Goal: Task Accomplishment & Management: Complete application form

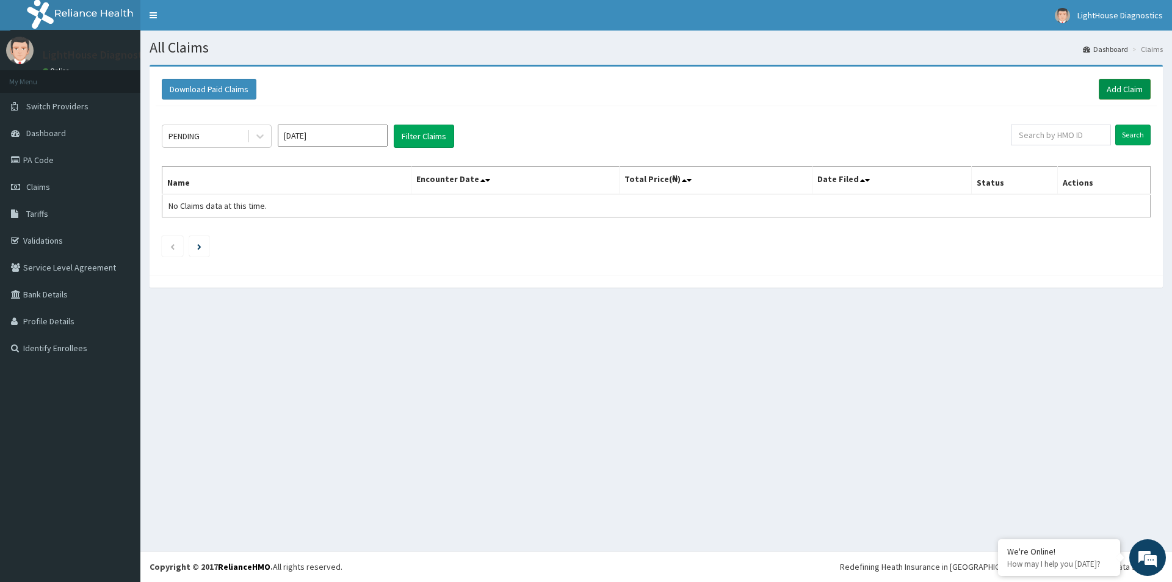
click at [1109, 89] on link "Add Claim" at bounding box center [1125, 89] width 52 height 21
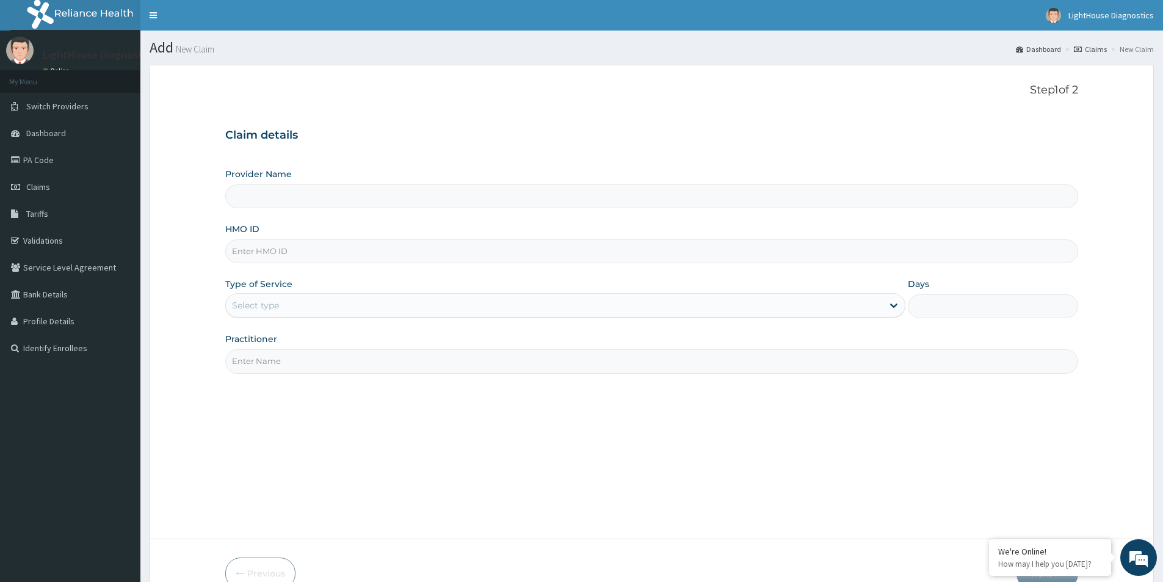
type input "LightHouse Diagnostics"
click at [258, 245] on input "HMO ID" at bounding box center [651, 251] width 853 height 24
type input "OHT/11286/A"
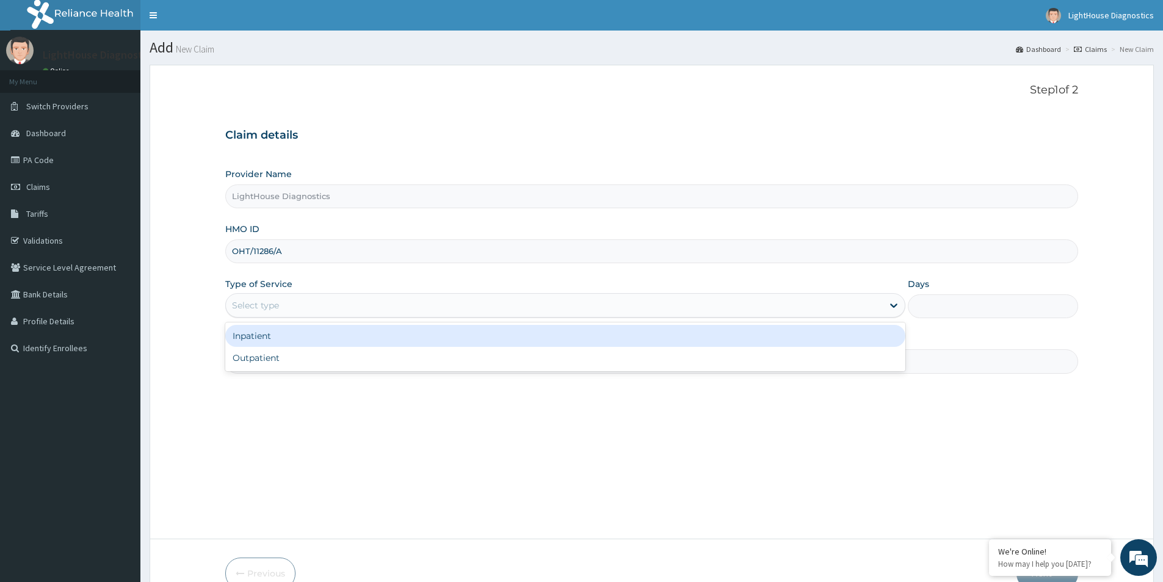
click at [391, 301] on div "Select type" at bounding box center [554, 306] width 657 height 20
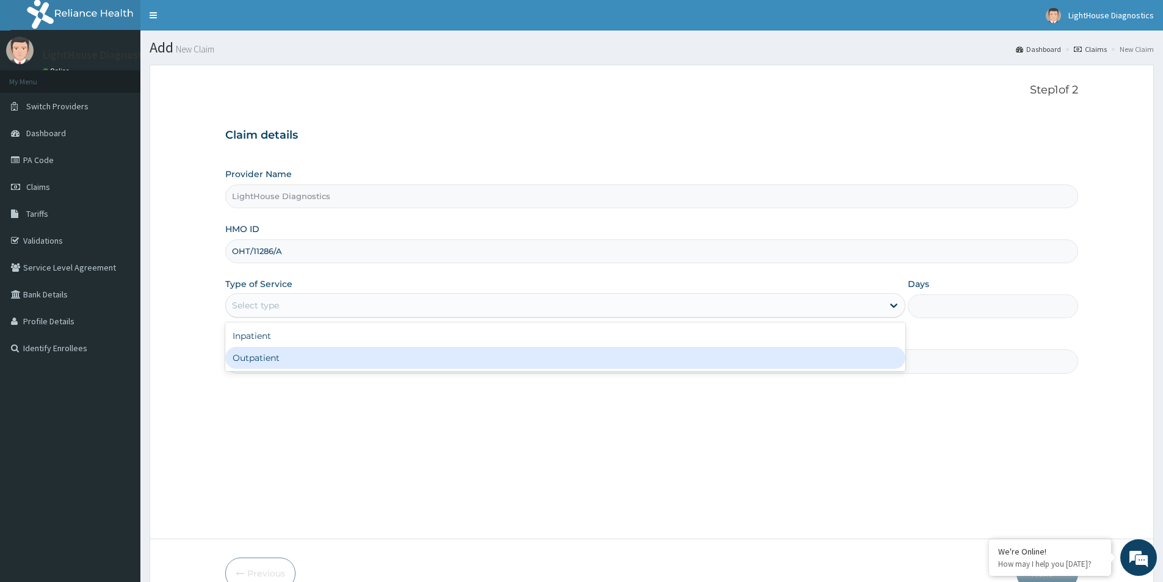
click at [368, 352] on div "Outpatient" at bounding box center [565, 358] width 680 height 22
type input "1"
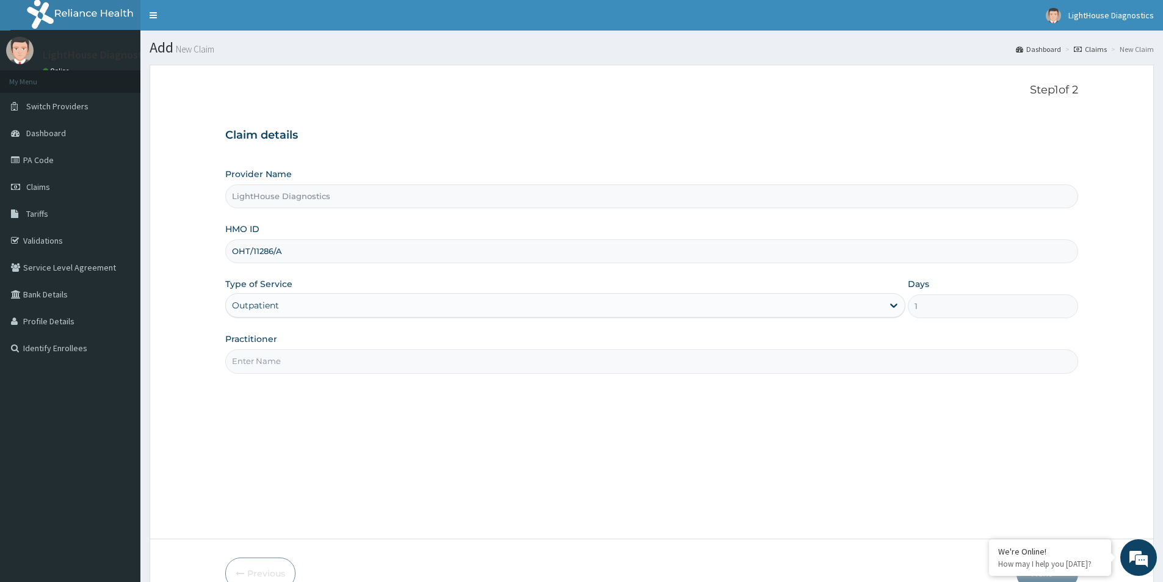
click at [365, 350] on input "Practitioner" at bounding box center [651, 361] width 853 height 24
type input "LIGHTHOUSE DIAGNOSTICS"
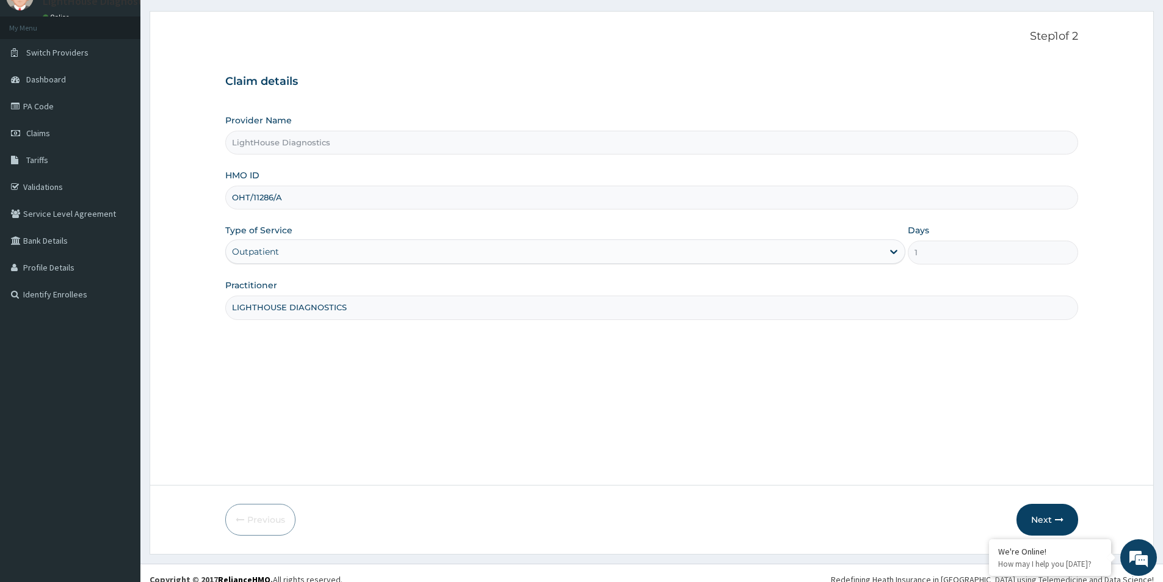
scroll to position [67, 0]
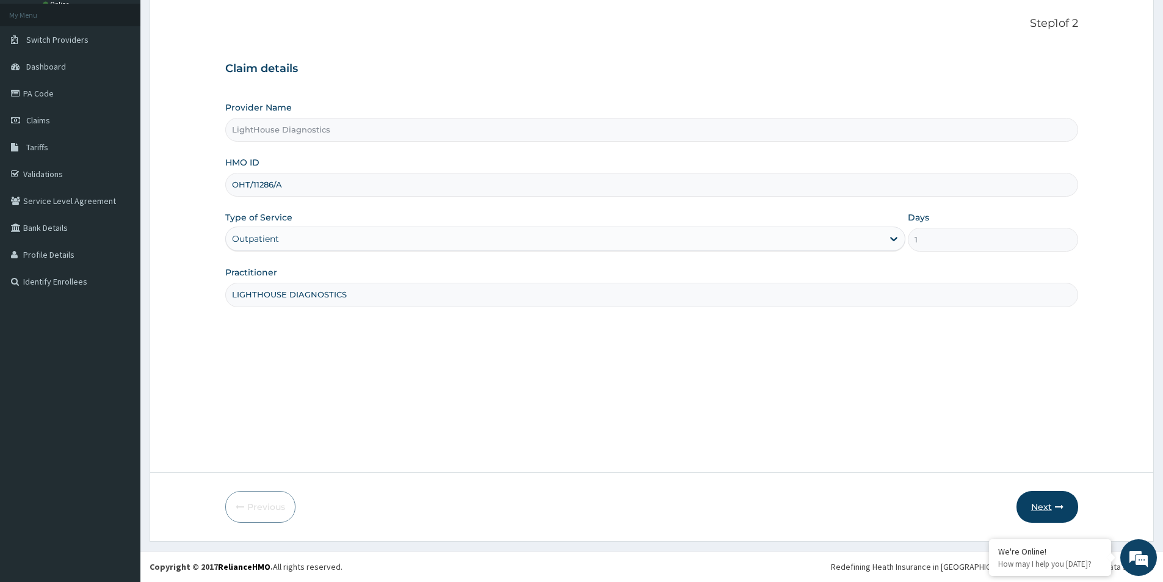
click at [1029, 507] on button "Next" at bounding box center [1048, 507] width 62 height 32
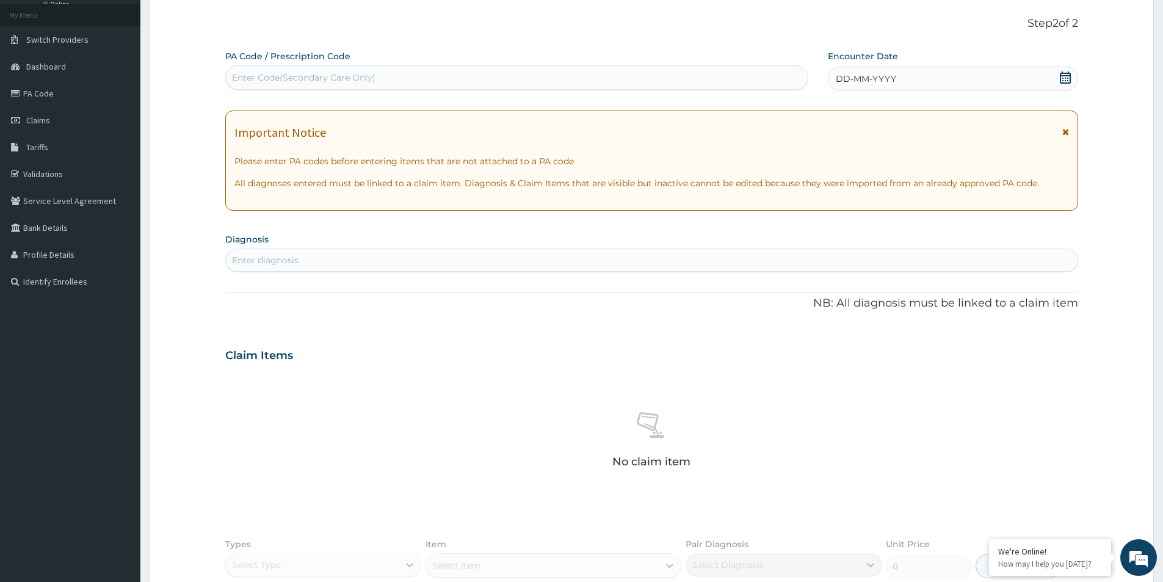
click at [234, 68] on div "Enter Code(Secondary Care Only)" at bounding box center [517, 78] width 582 height 20
type input "PA/E629C6"
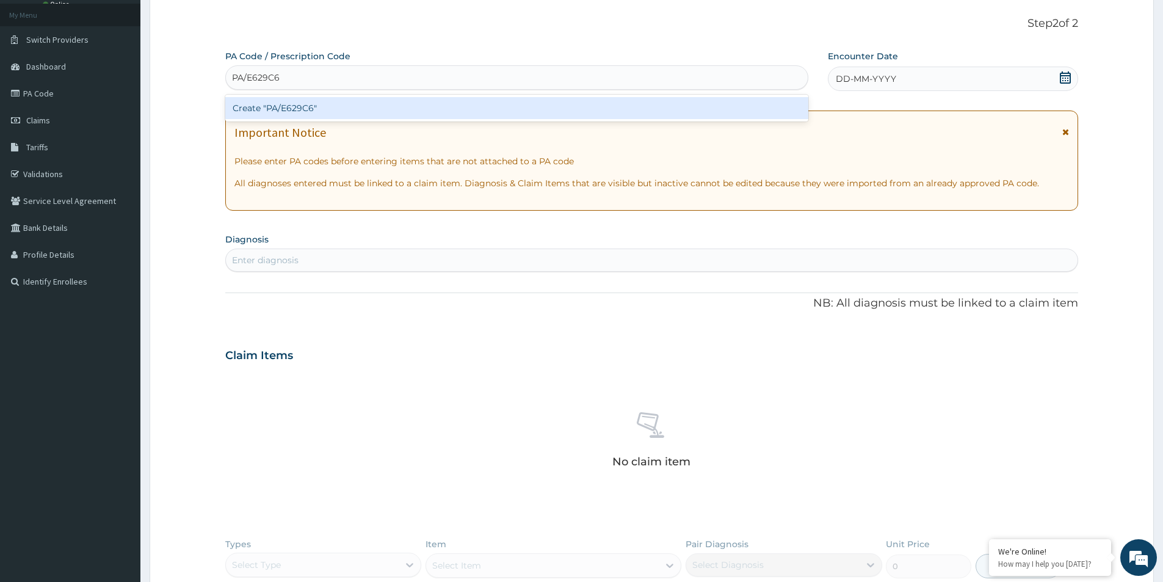
click at [376, 104] on div "Create "PA/E629C6"" at bounding box center [516, 108] width 583 height 22
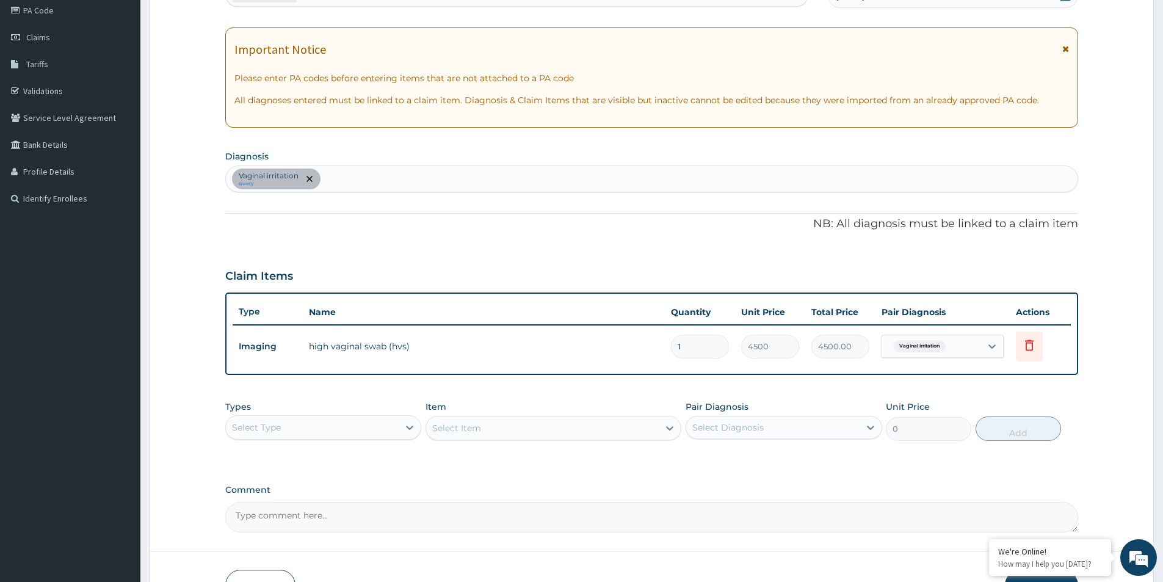
scroll to position [228, 0]
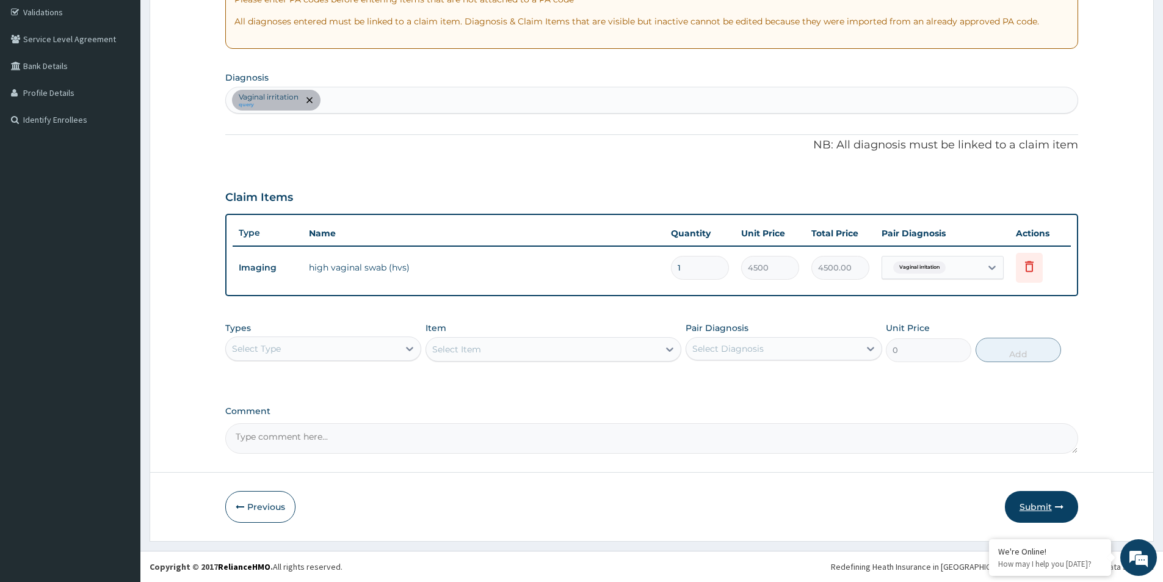
click at [1029, 497] on button "Submit" at bounding box center [1041, 507] width 73 height 32
